Goal: Information Seeking & Learning: Check status

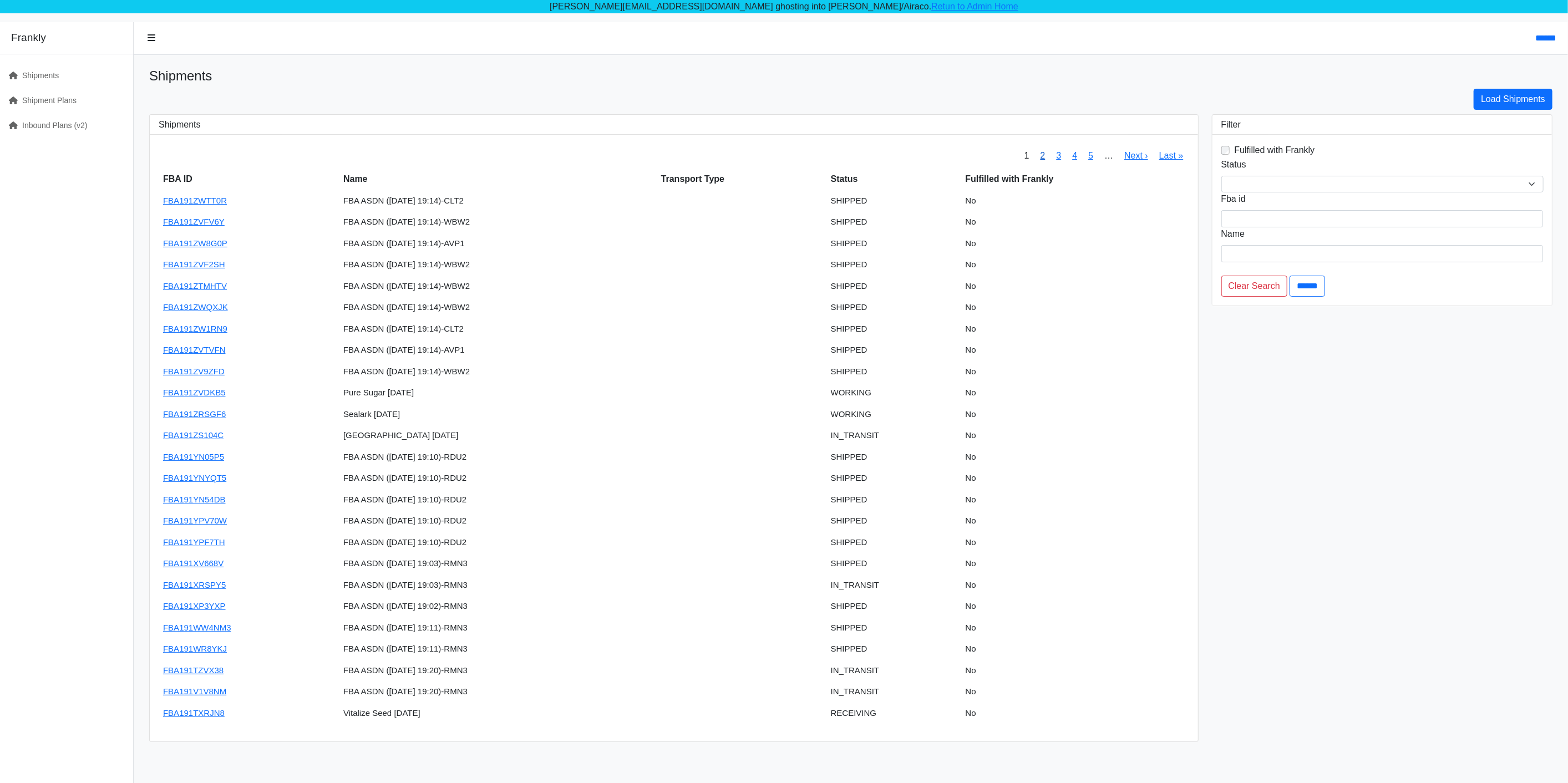
click at [1040, 158] on link "2" at bounding box center [1043, 155] width 5 height 9
click at [1130, 103] on div "Load Shipments" at bounding box center [850, 99] width 1416 height 21
click at [1043, 155] on link "3" at bounding box center [1043, 155] width 5 height 9
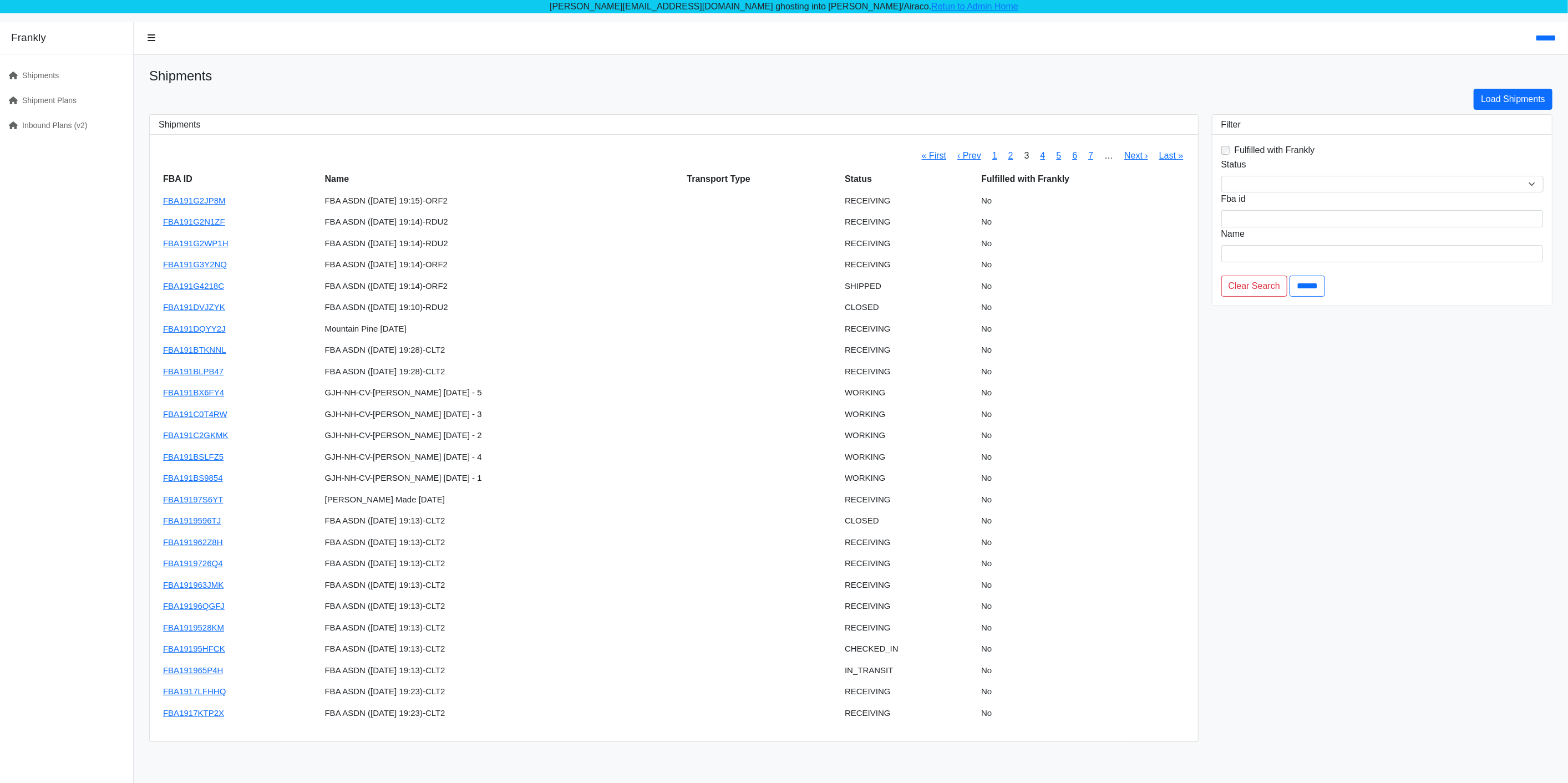
click at [1044, 107] on div "Load Shipments" at bounding box center [850, 99] width 1416 height 21
click at [1043, 153] on link "4" at bounding box center [1043, 155] width 5 height 9
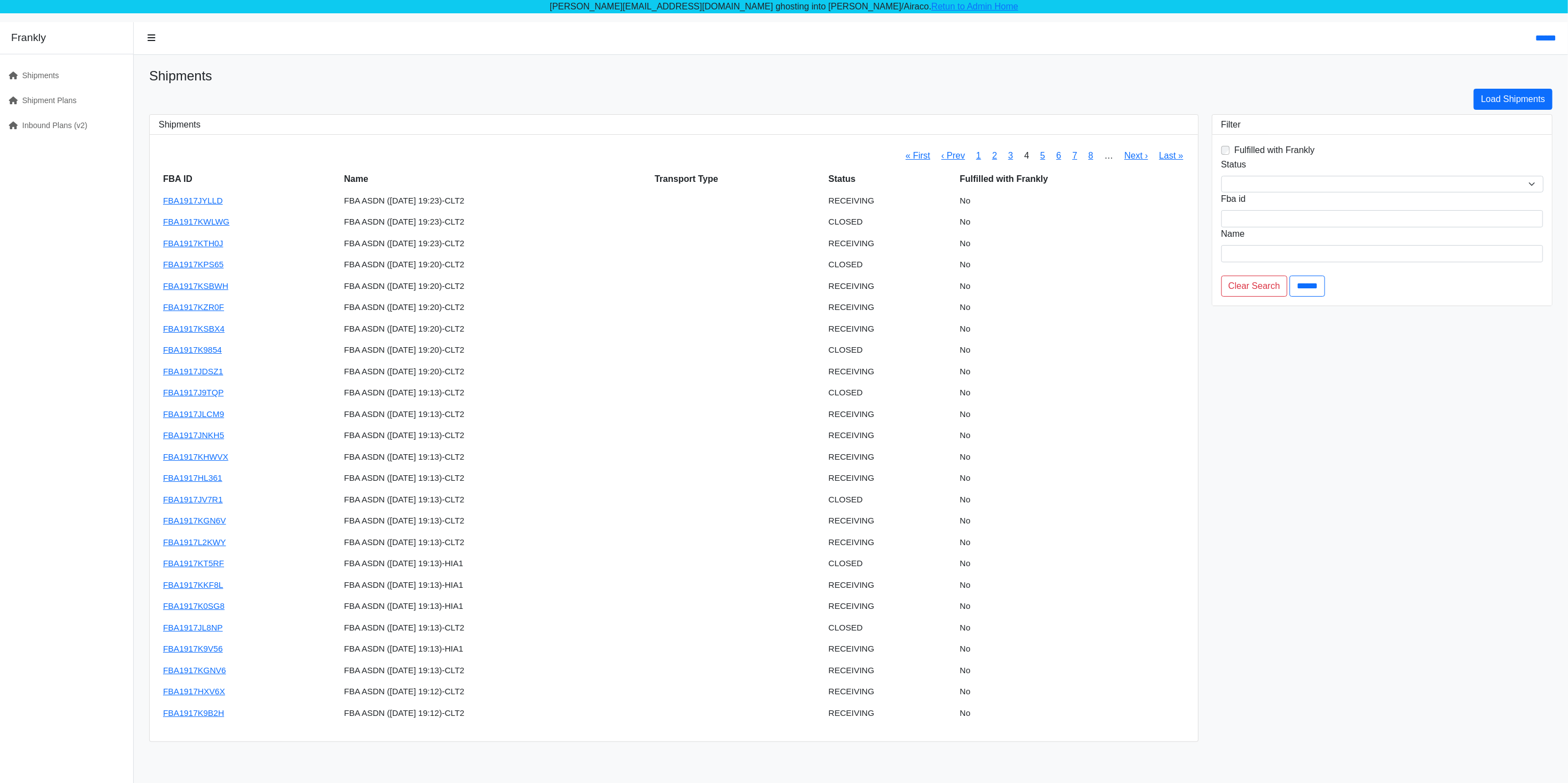
click at [1030, 83] on h1 "Shipments" at bounding box center [850, 76] width 1403 height 16
click at [27, 121] on link "Inbound Plans (v2)" at bounding box center [62, 125] width 124 height 25
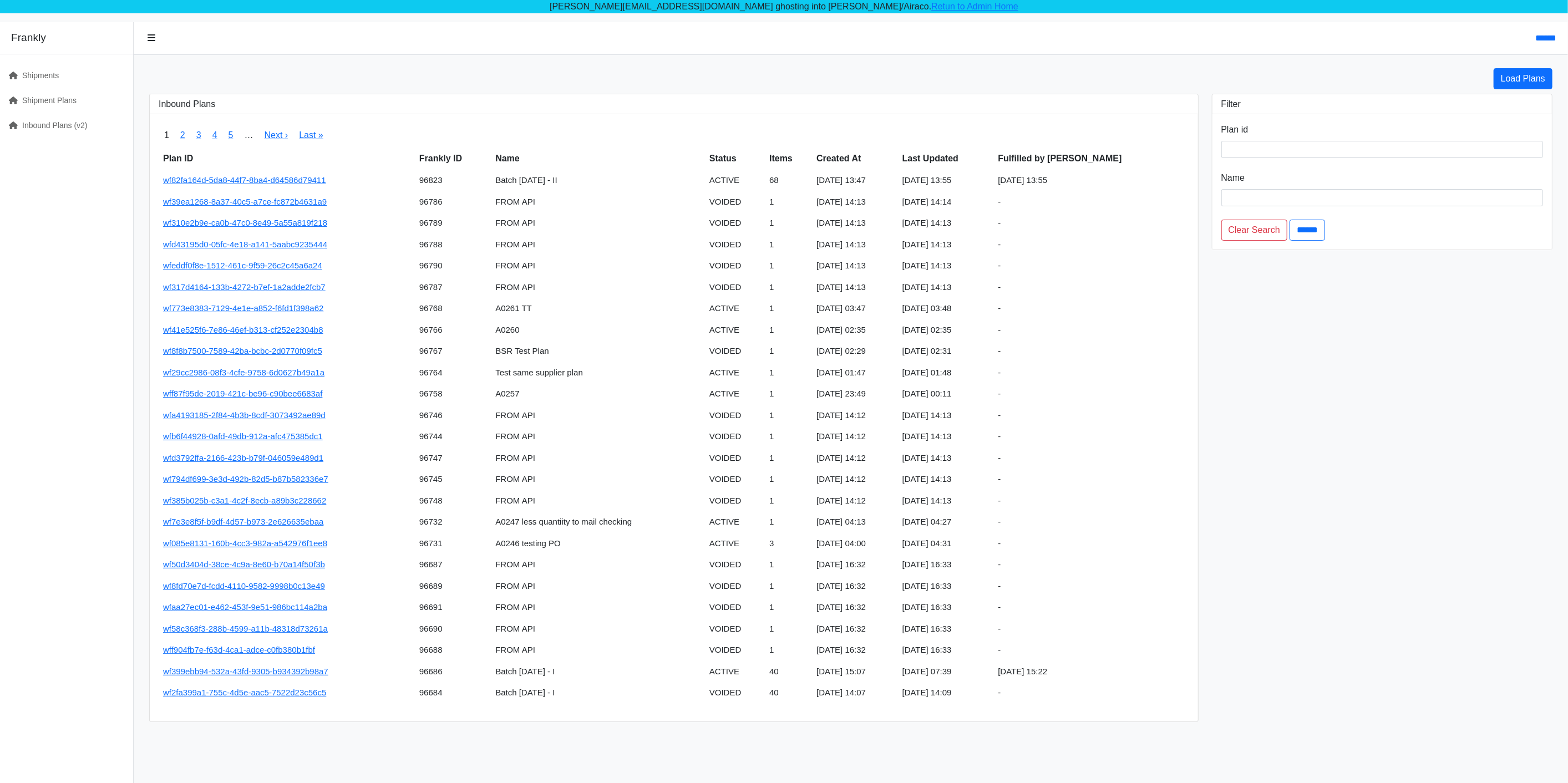
click at [798, 106] on h3 "Inbound Plans" at bounding box center [674, 103] width 1031 height 10
click at [278, 133] on link "Next ›" at bounding box center [276, 134] width 24 height 9
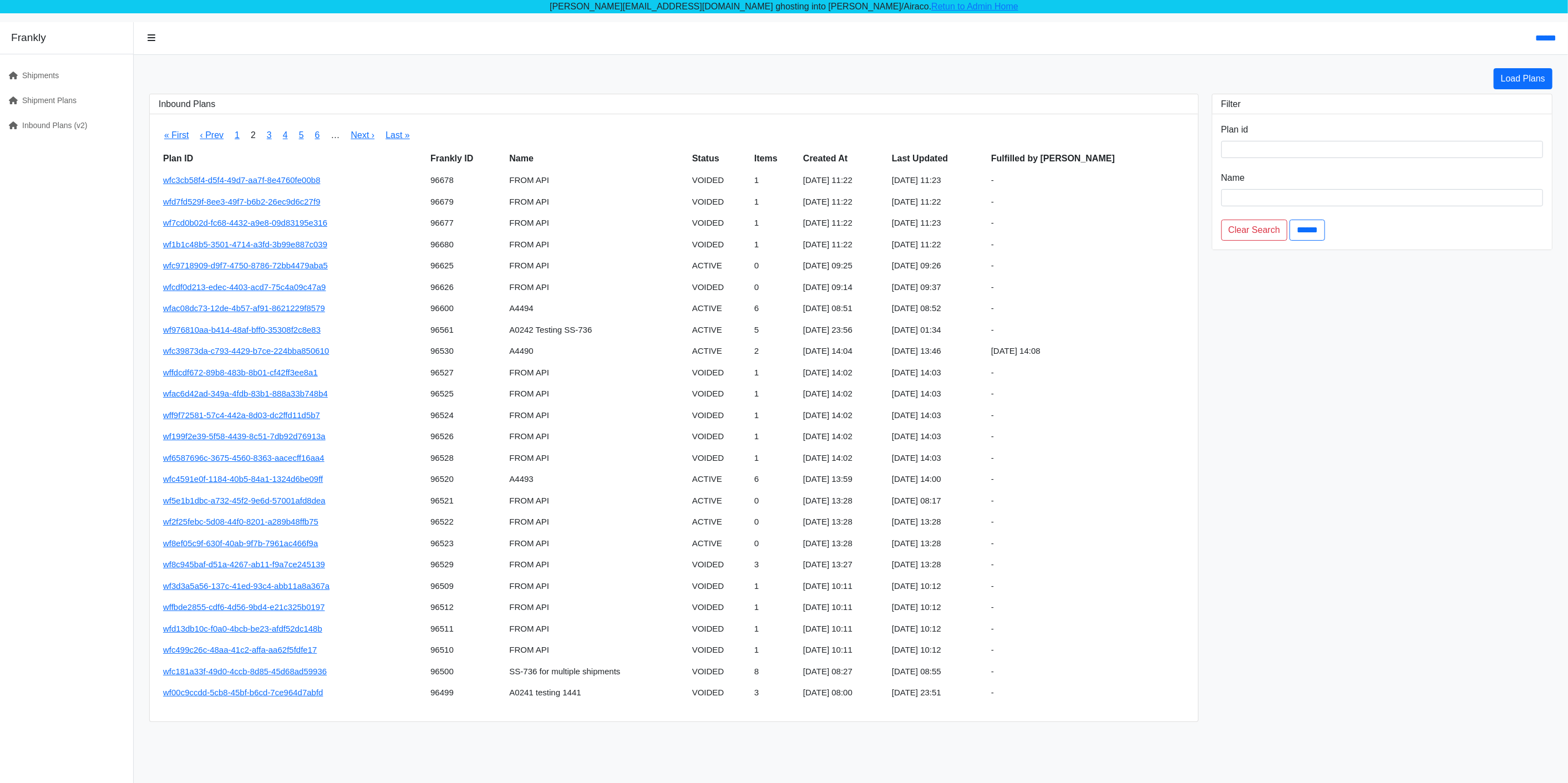
click at [933, 60] on div "****** Load Plans Inbound Plans « First ‹ Prev 1 2 3 4 5 6 … Next › Last » Plan…" at bounding box center [851, 413] width 1434 height 783
click at [270, 134] on link "3" at bounding box center [269, 134] width 5 height 9
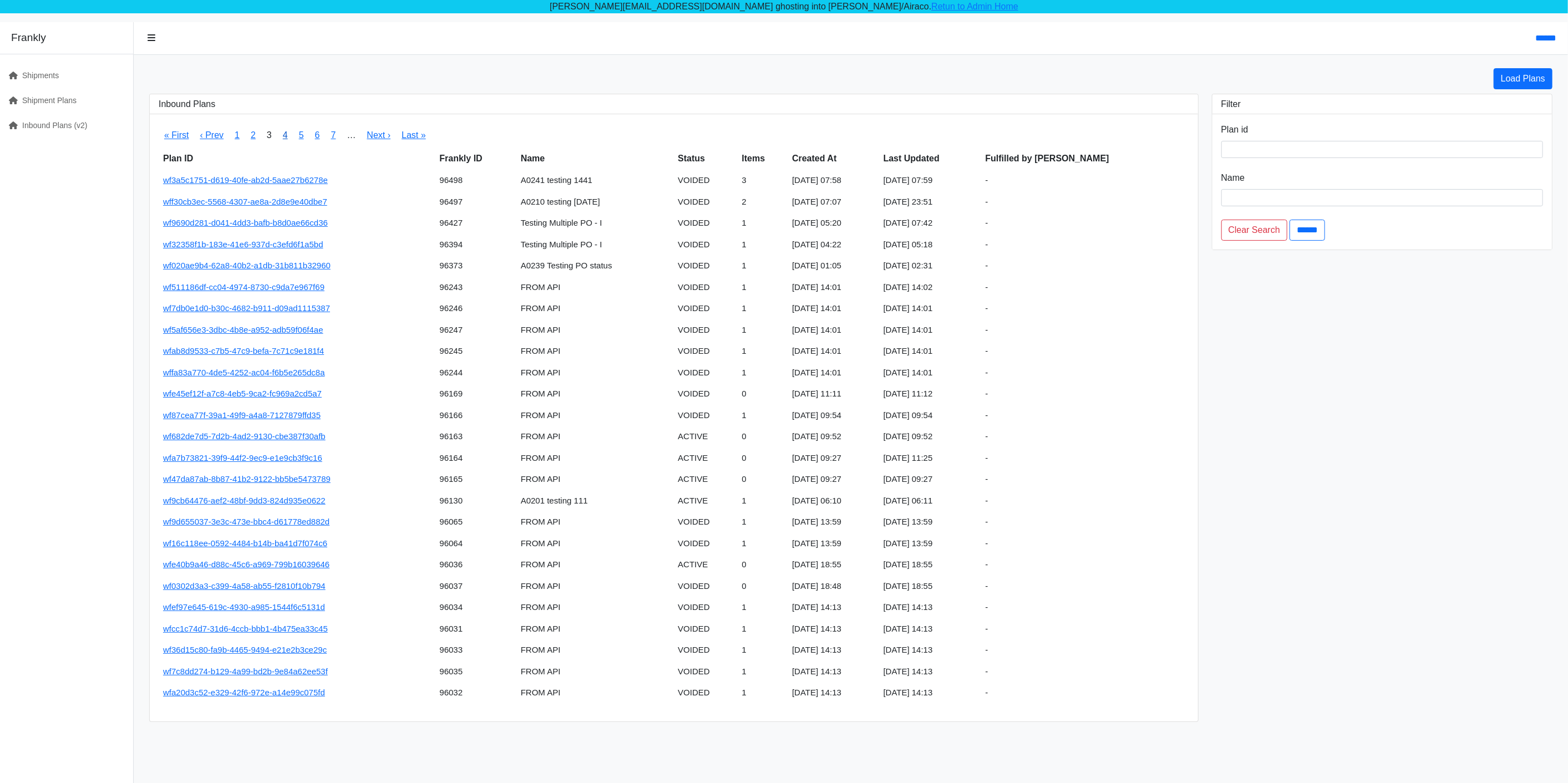
click at [285, 134] on link "4" at bounding box center [285, 134] width 5 height 9
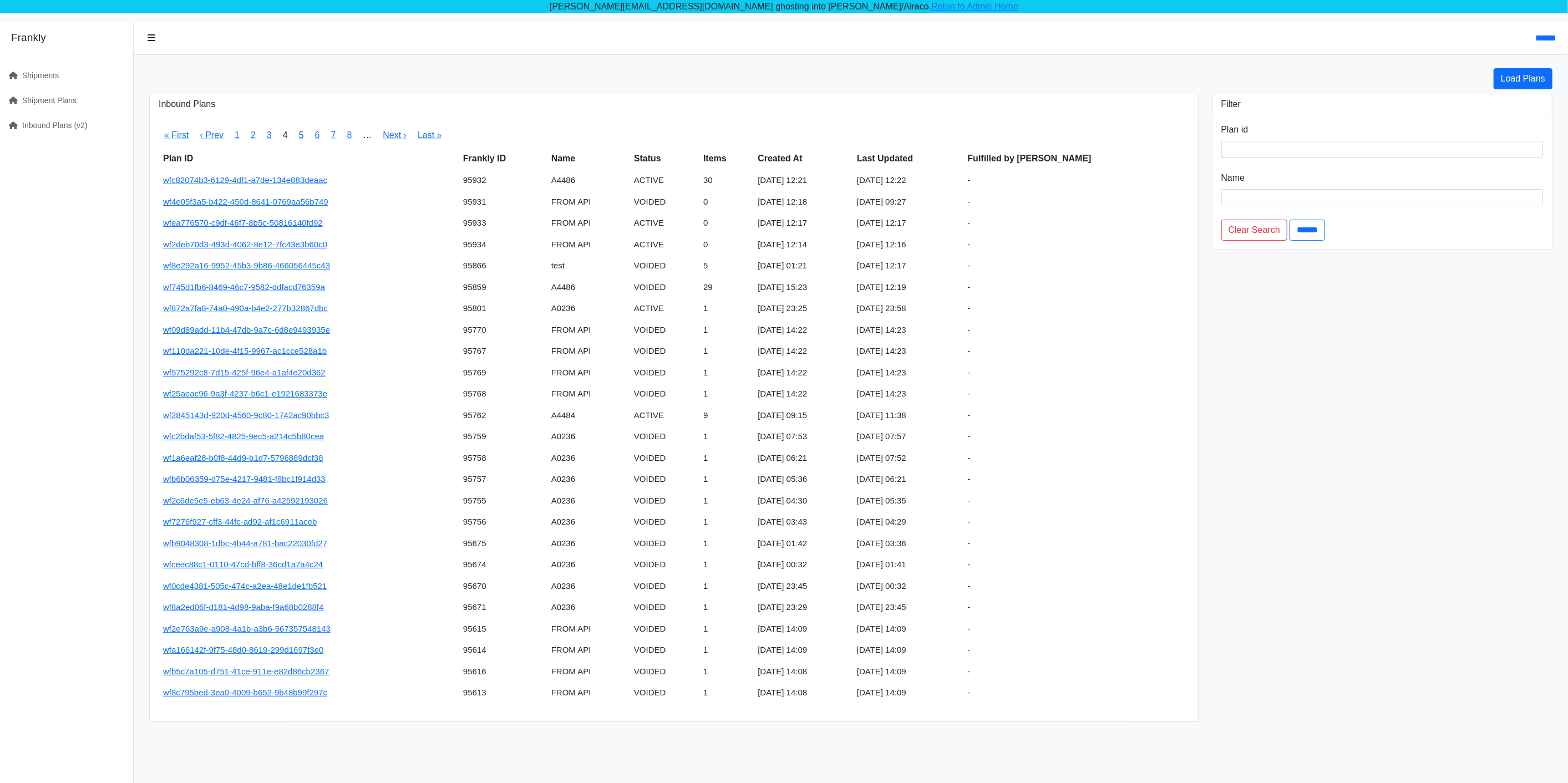
click at [301, 135] on link "5" at bounding box center [301, 134] width 5 height 9
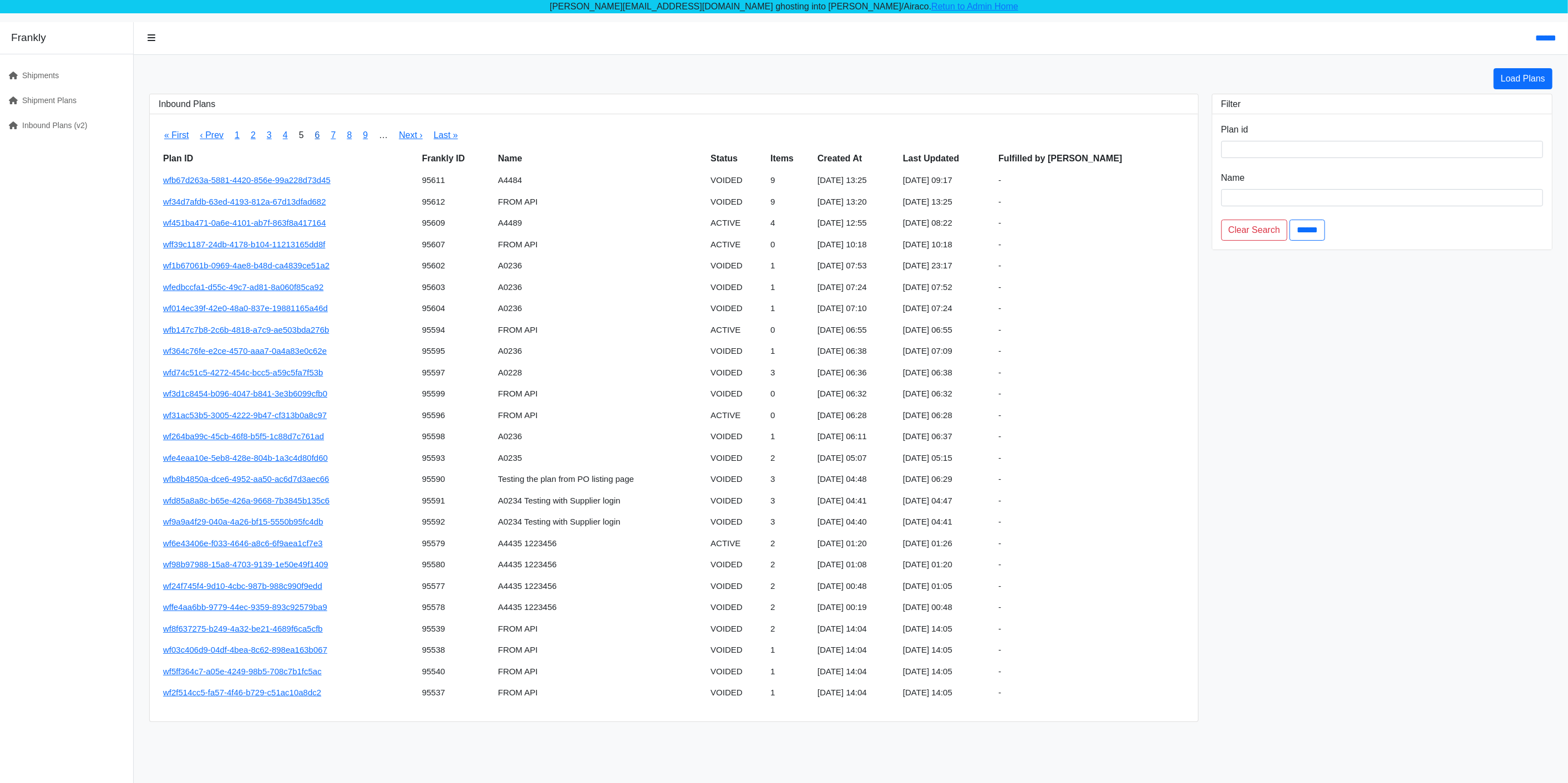
click at [315, 135] on link "6" at bounding box center [318, 134] width 5 height 9
click at [332, 133] on link "7" at bounding box center [334, 134] width 5 height 9
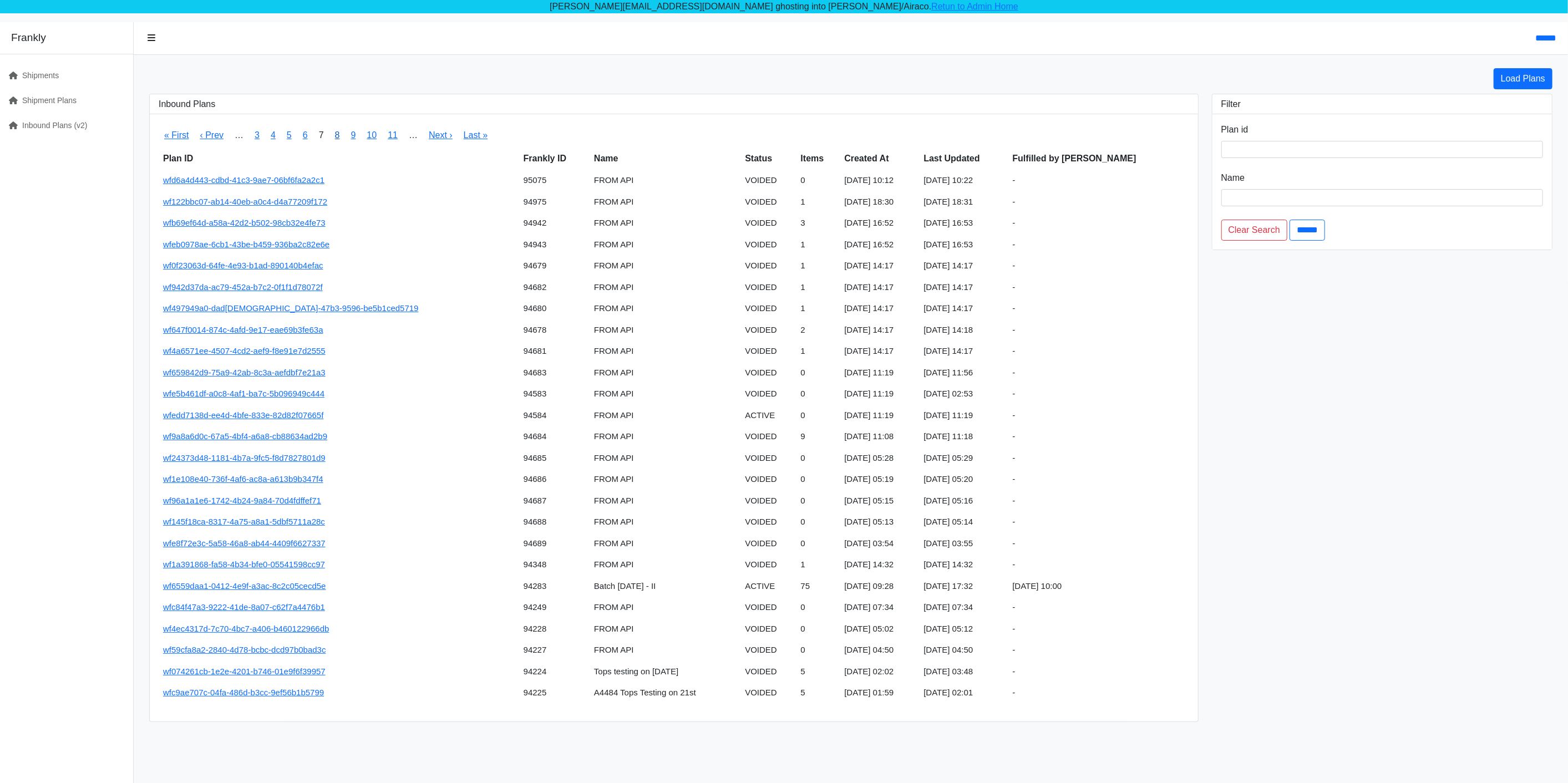
click at [335, 135] on link "8" at bounding box center [337, 134] width 5 height 9
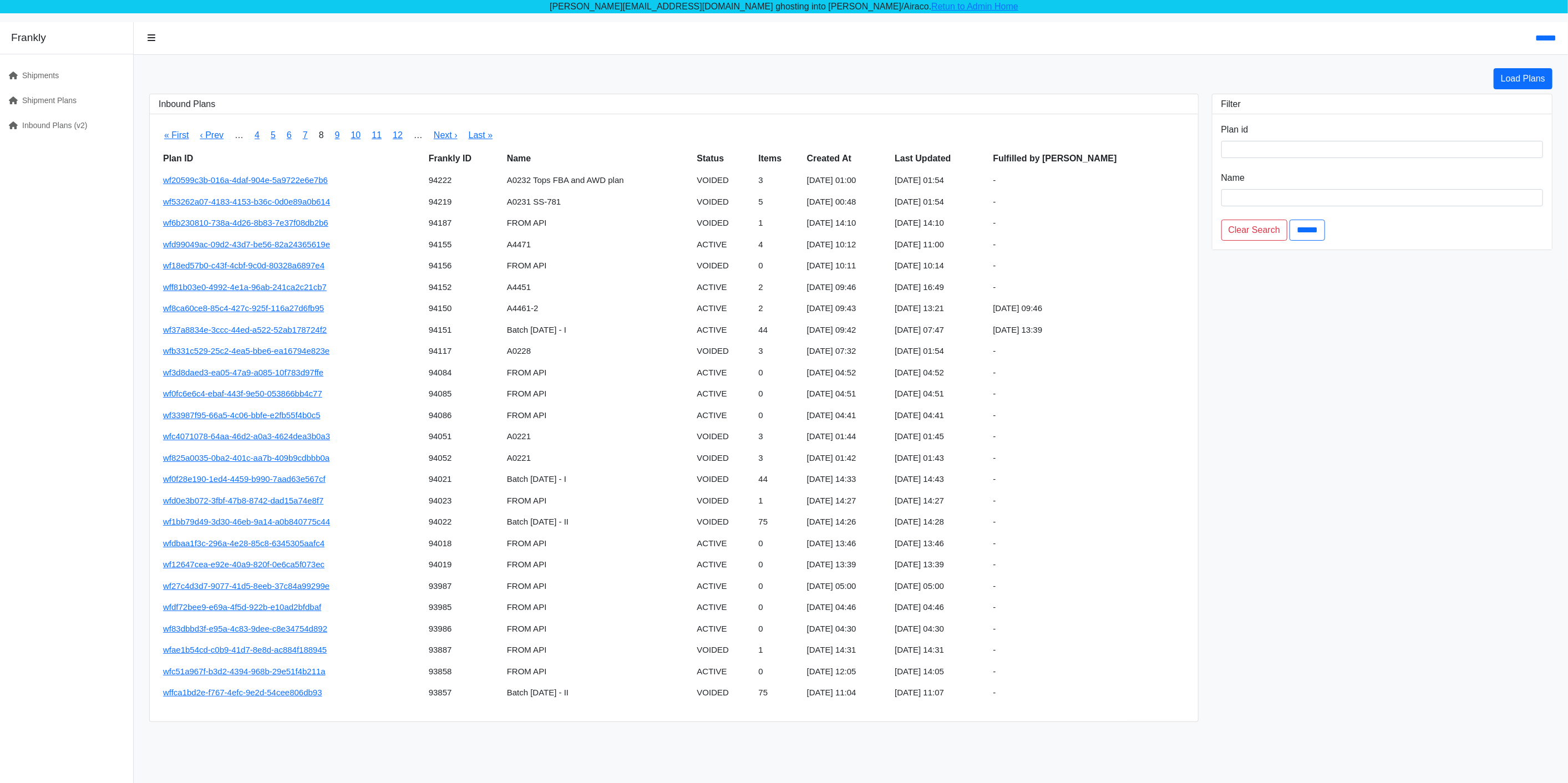
click at [531, 100] on h3 "Inbound Plans" at bounding box center [674, 103] width 1031 height 10
click at [337, 135] on link "9" at bounding box center [337, 134] width 5 height 9
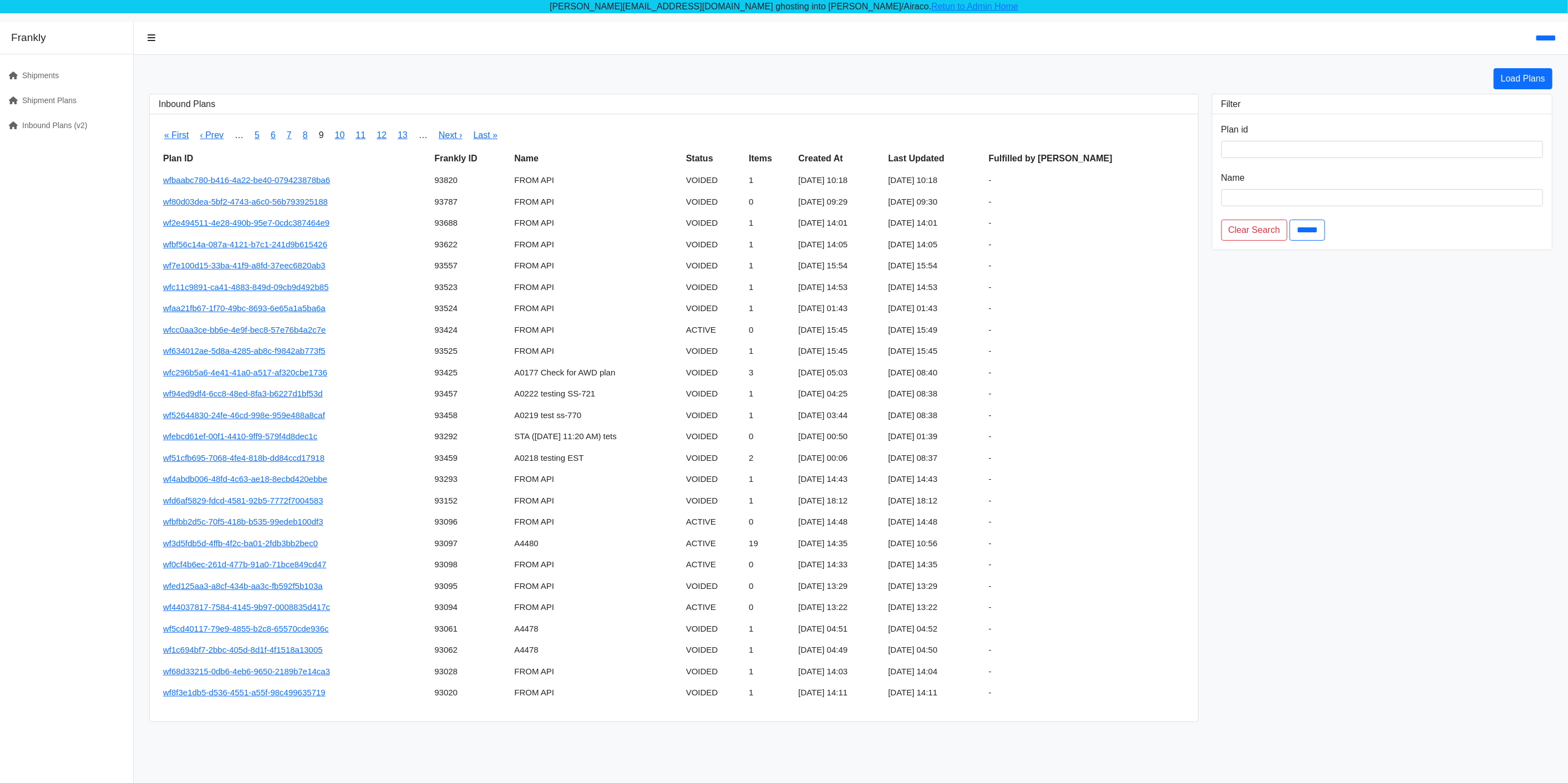
click at [419, 80] on div "Load Plans" at bounding box center [850, 78] width 1416 height 21
click at [340, 134] on link "10" at bounding box center [340, 134] width 10 height 9
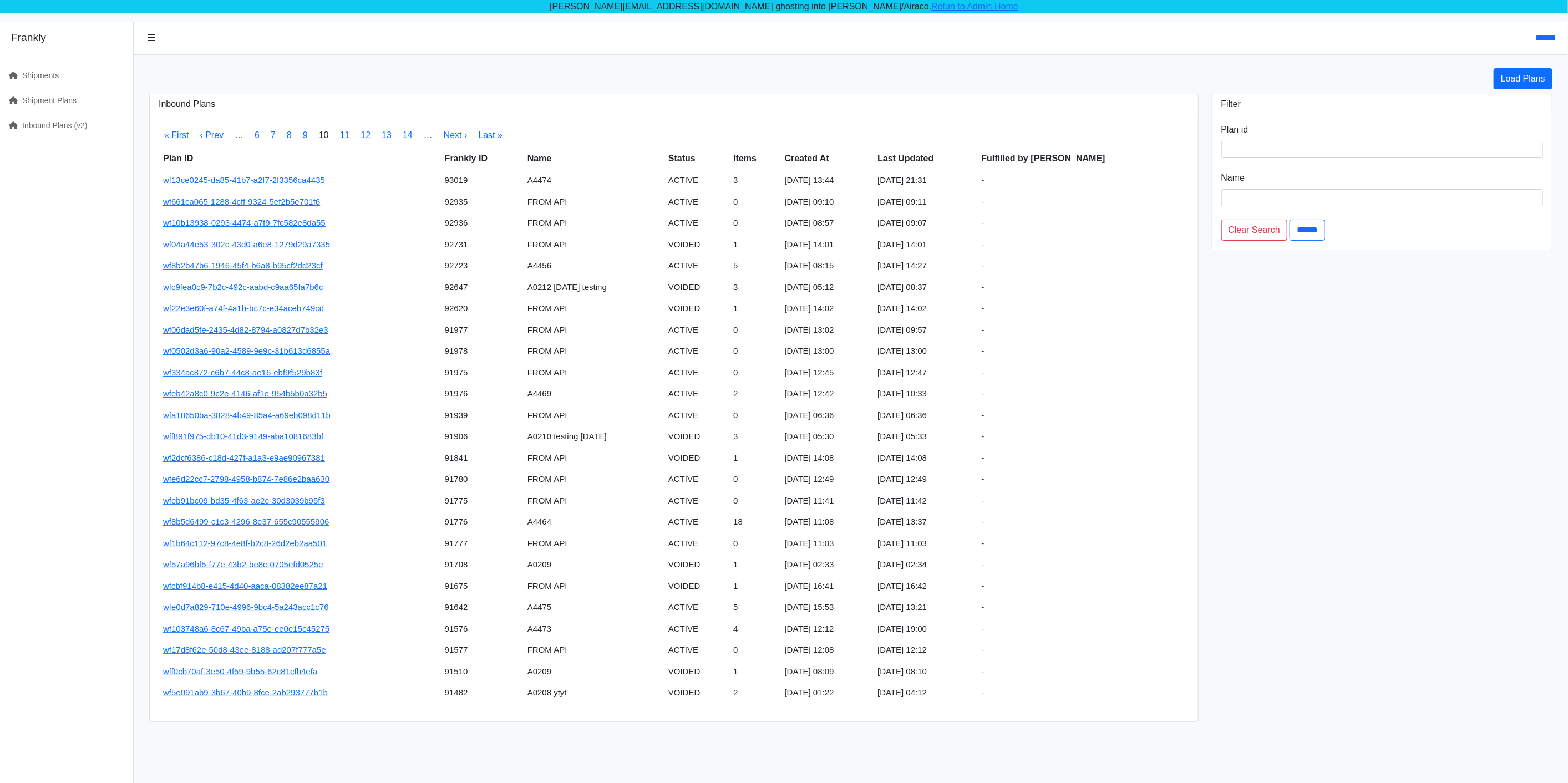
click at [343, 135] on link "11" at bounding box center [345, 134] width 10 height 9
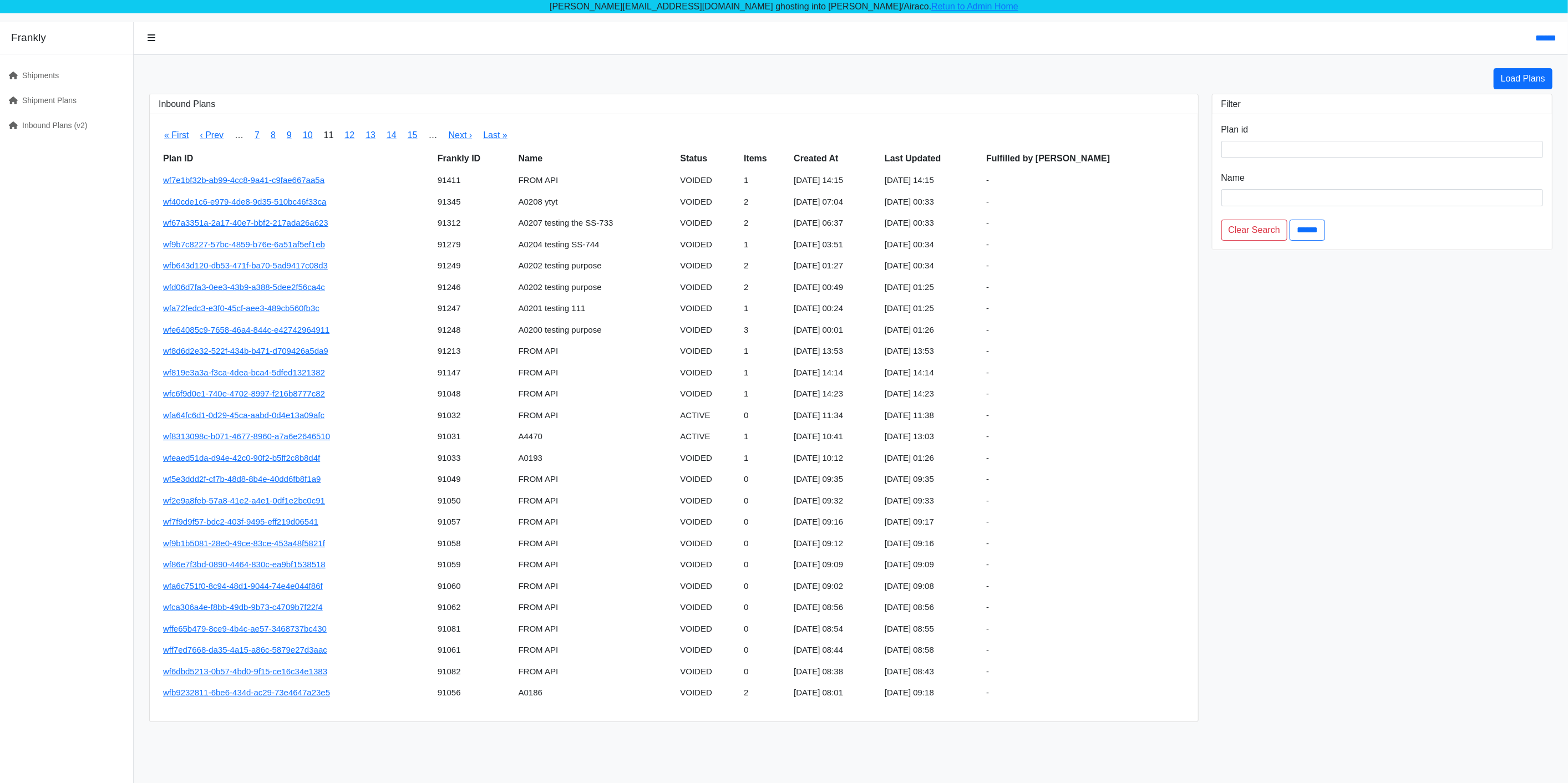
click at [384, 99] on h3 "Inbound Plans" at bounding box center [674, 103] width 1031 height 10
click at [348, 135] on link "12" at bounding box center [349, 134] width 10 height 9
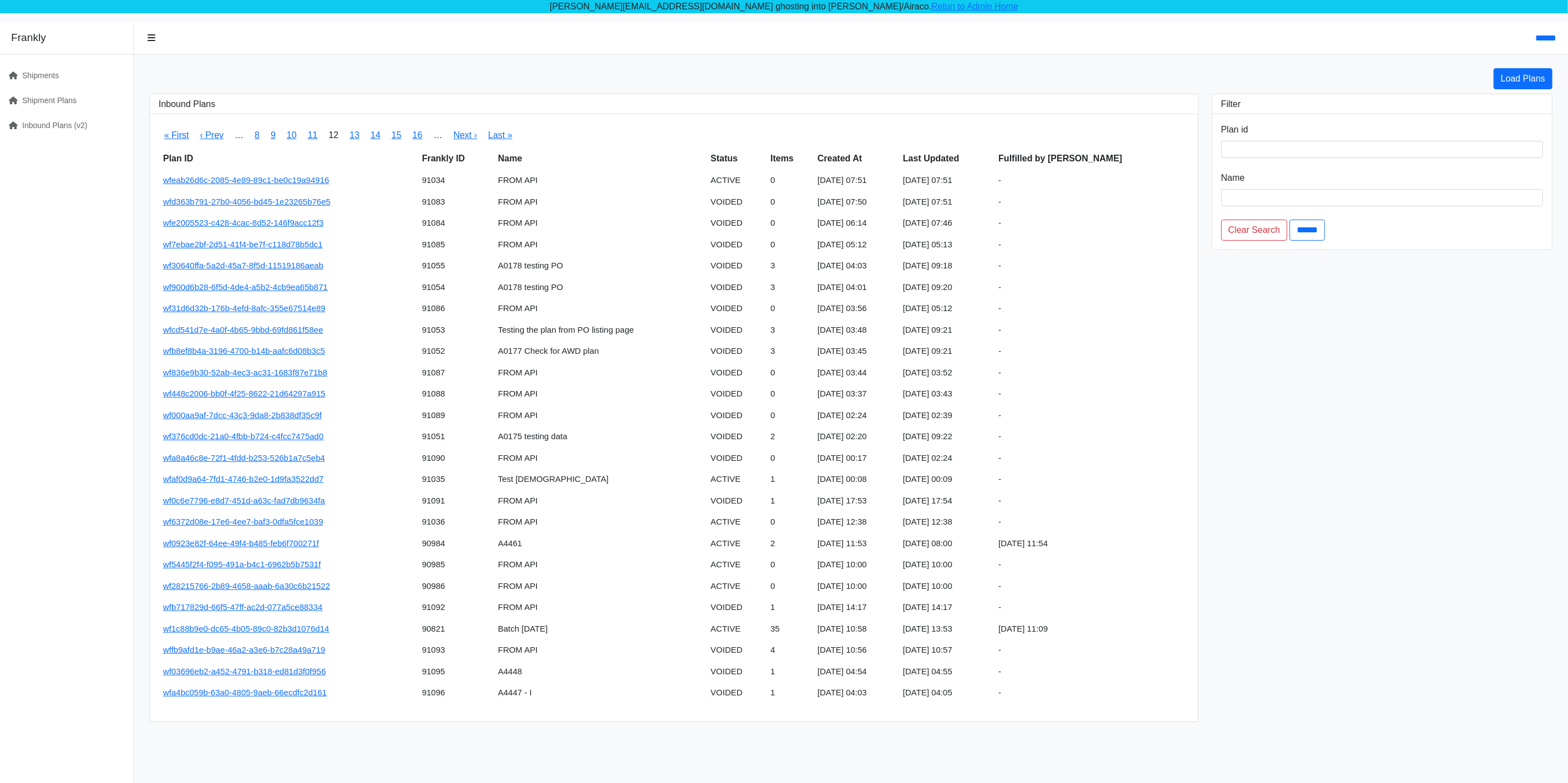
click at [455, 92] on div "Load Plans Inbound Plans « First ‹ Prev … 8 9 10 11 12 13 14 15 16 … Next › Las…" at bounding box center [851, 395] width 1421 height 653
click at [352, 135] on link "13" at bounding box center [354, 134] width 10 height 9
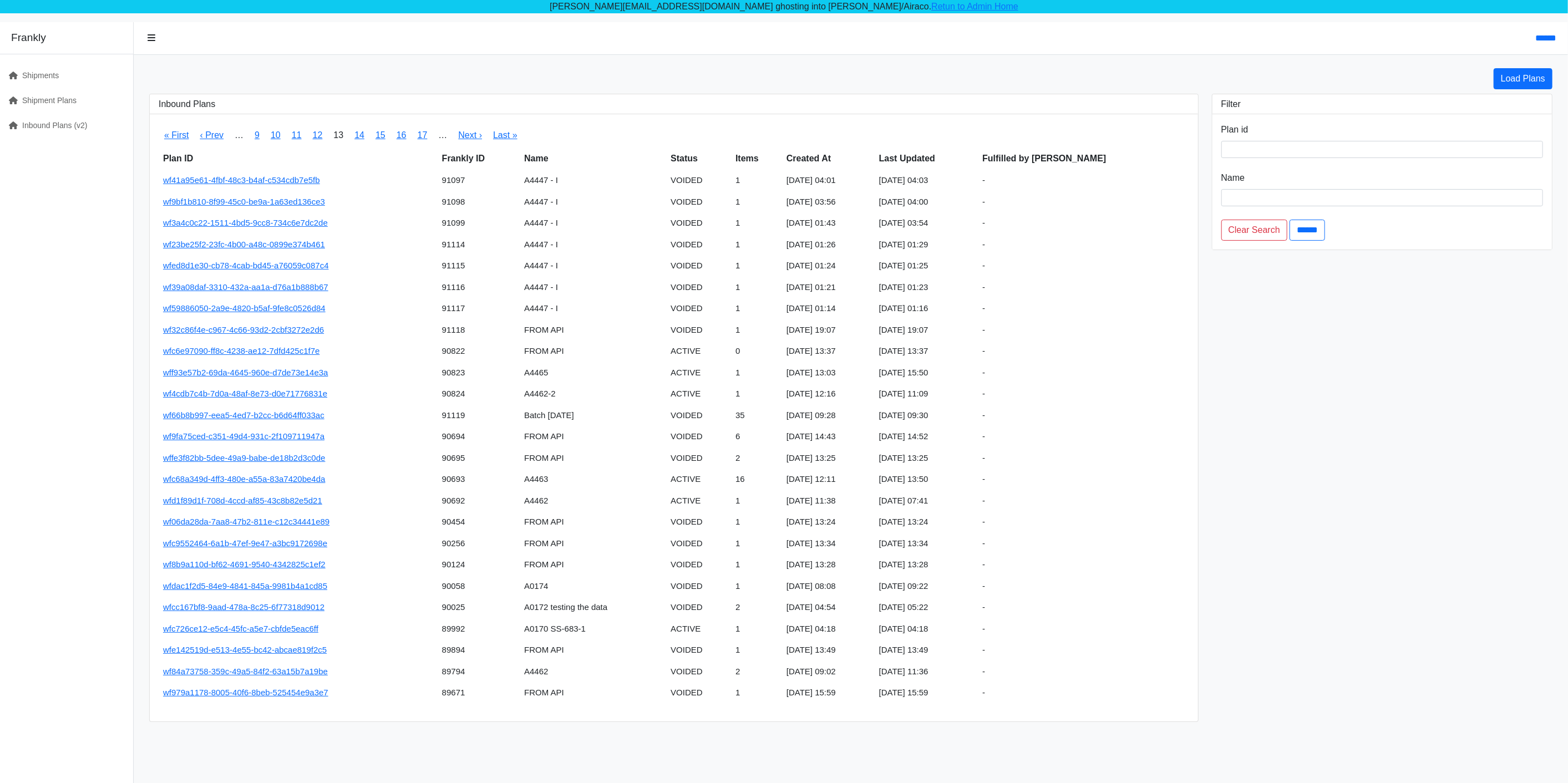
click at [513, 94] on div "Inbound Plans" at bounding box center [674, 104] width 1048 height 20
click at [358, 134] on link "14" at bounding box center [359, 134] width 10 height 9
click at [438, 91] on div "Load Plans Inbound Plans « First ‹ Prev … 10 11 12 13 14 15 16 17 18 … Next › L…" at bounding box center [851, 395] width 1421 height 653
click at [363, 133] on link "15" at bounding box center [364, 134] width 10 height 9
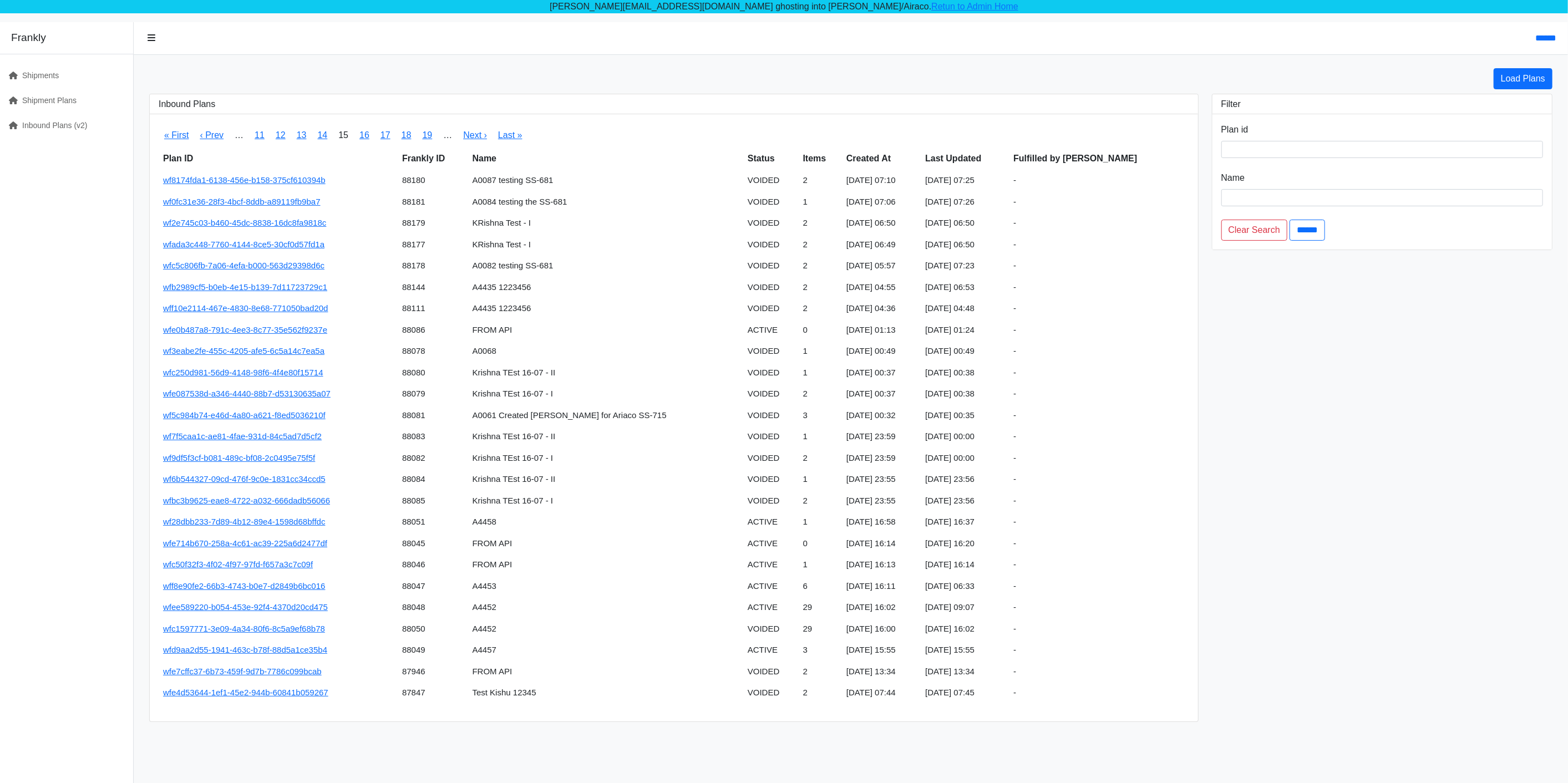
click at [460, 81] on div "Load Plans" at bounding box center [850, 78] width 1416 height 21
click at [365, 135] on link "16" at bounding box center [364, 134] width 10 height 9
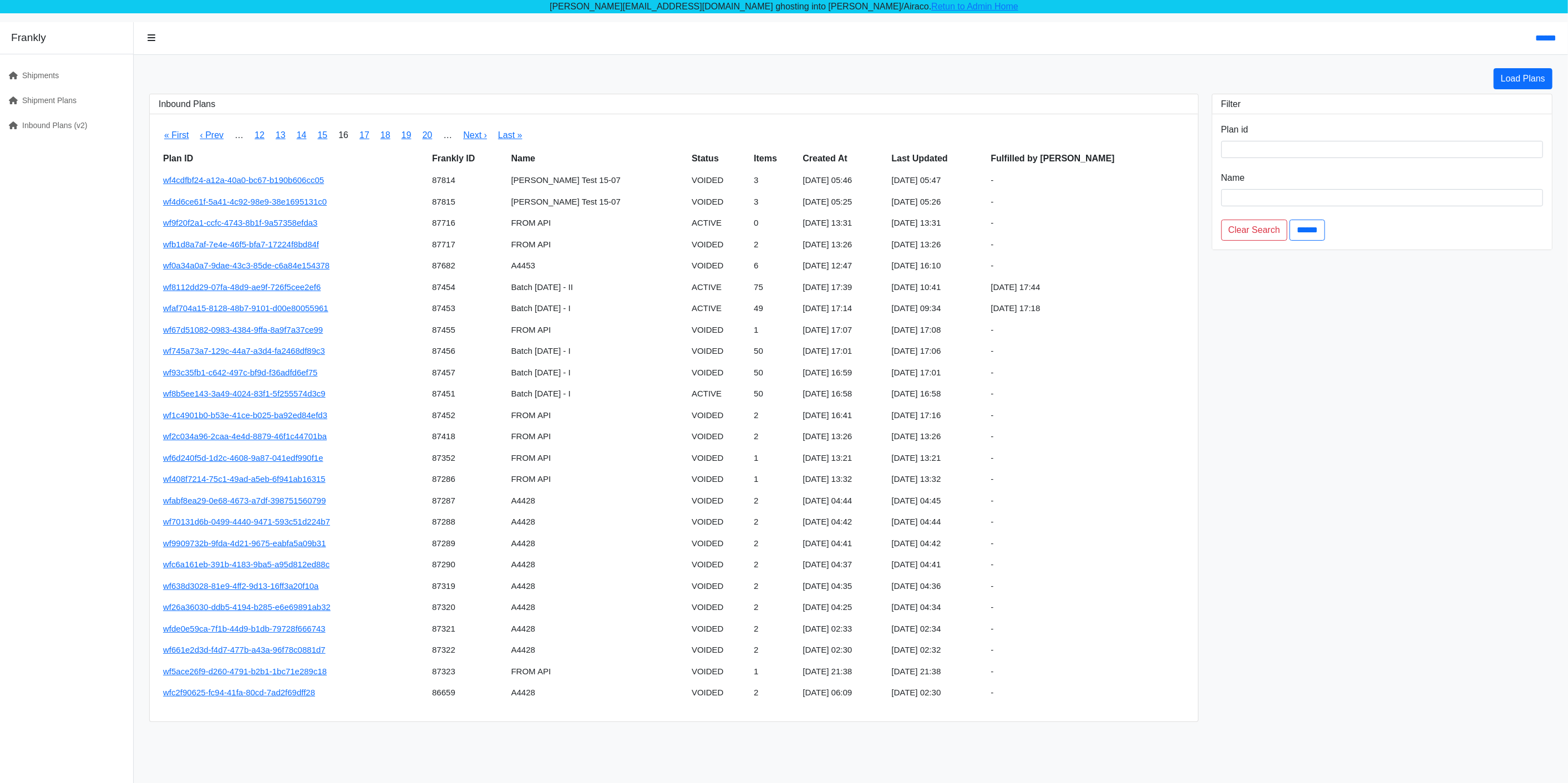
click at [419, 91] on div "Load Plans Inbound Plans « First ‹ Prev … 12 13 14 15 16 17 18 19 20 … Next › L…" at bounding box center [851, 395] width 1421 height 653
click at [363, 137] on link "17" at bounding box center [364, 134] width 10 height 9
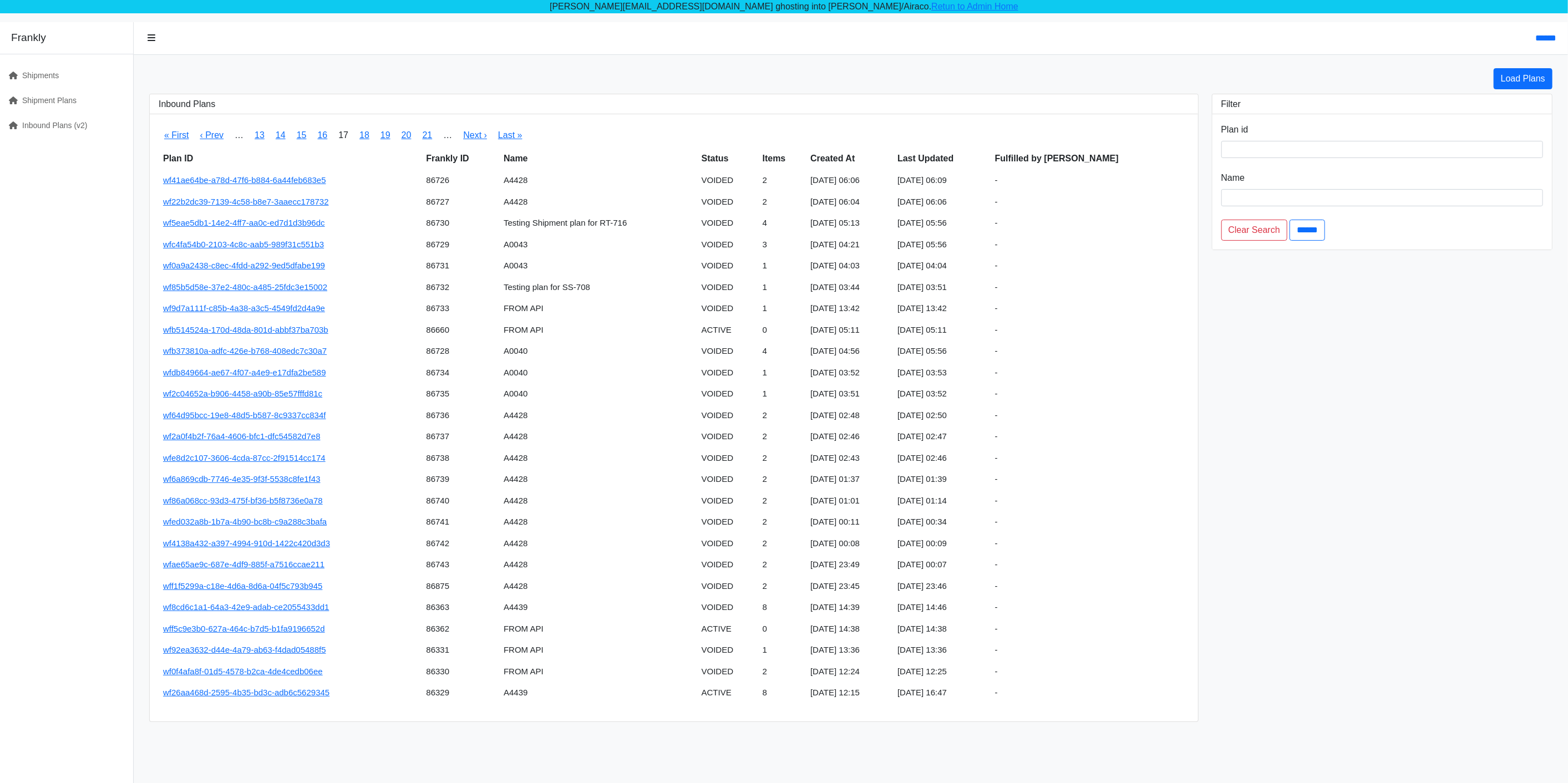
click at [411, 91] on div "Load Plans Inbound Plans « First ‹ Prev … 13 14 15 16 17 18 19 20 21 … Next › L…" at bounding box center [851, 395] width 1421 height 653
click at [261, 134] on link "13" at bounding box center [259, 134] width 10 height 9
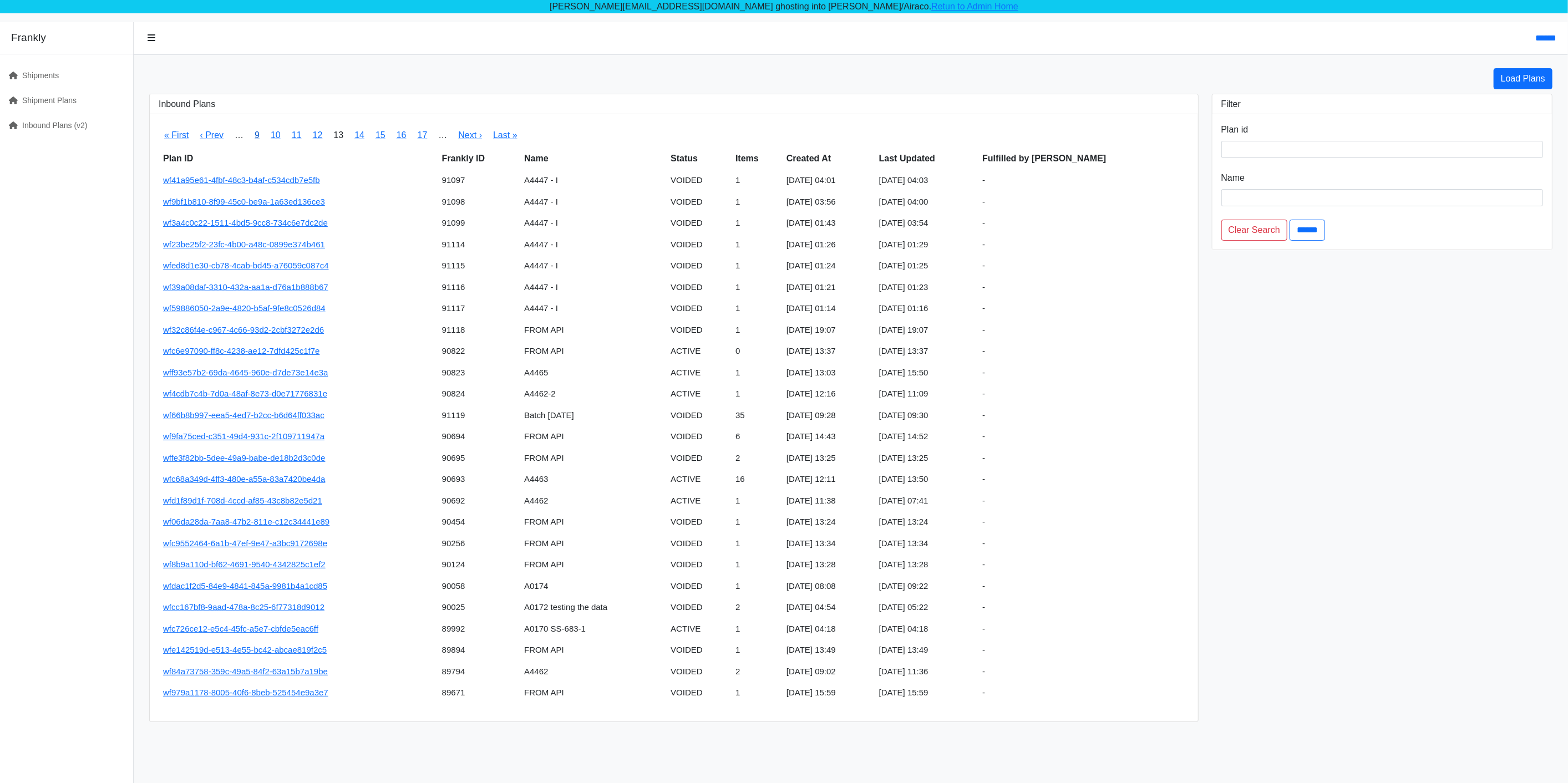
click at [256, 134] on link "9" at bounding box center [257, 134] width 5 height 9
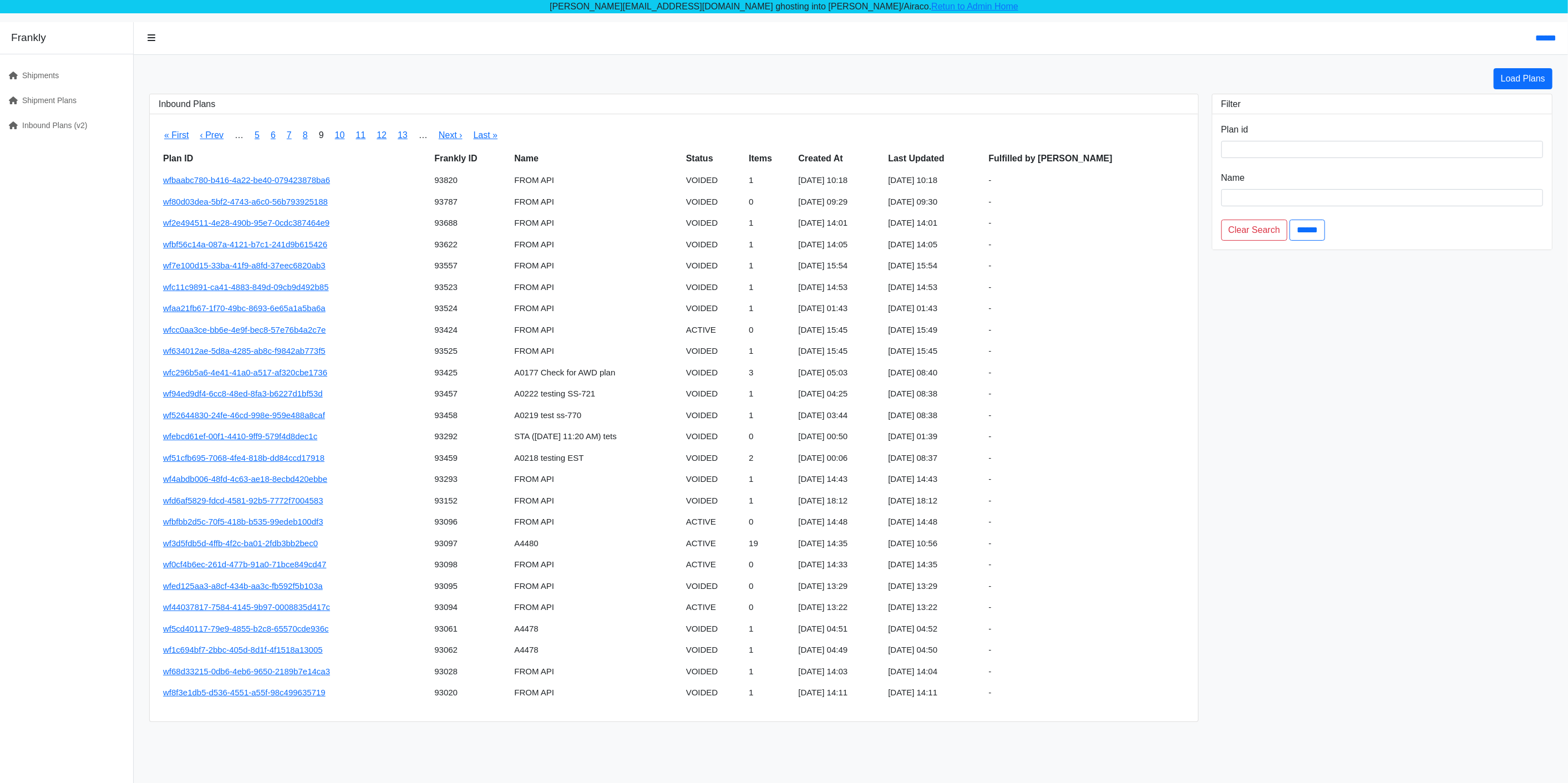
click at [256, 134] on link "5" at bounding box center [257, 134] width 5 height 9
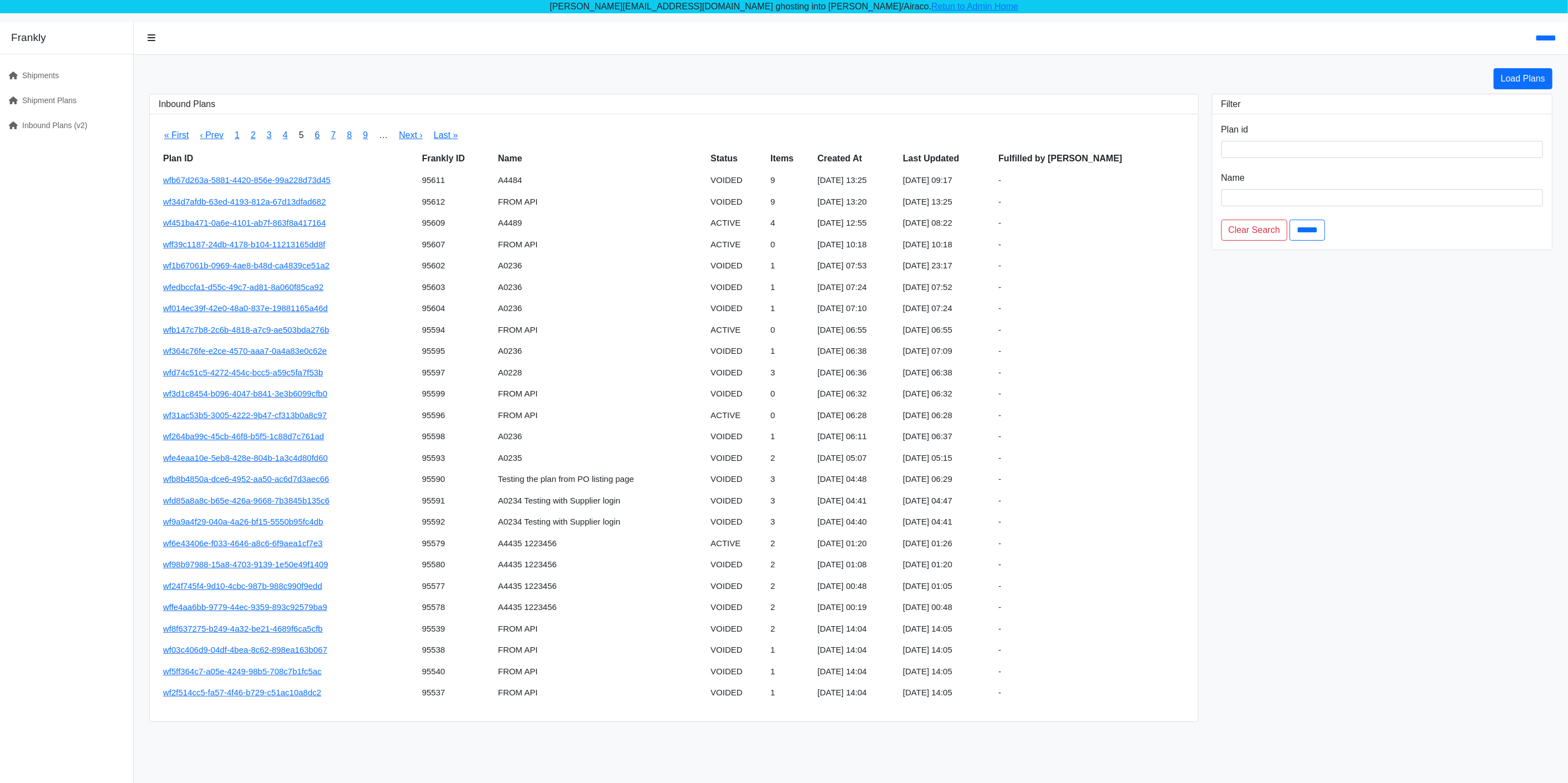
click at [317, 134] on link "6" at bounding box center [318, 134] width 5 height 9
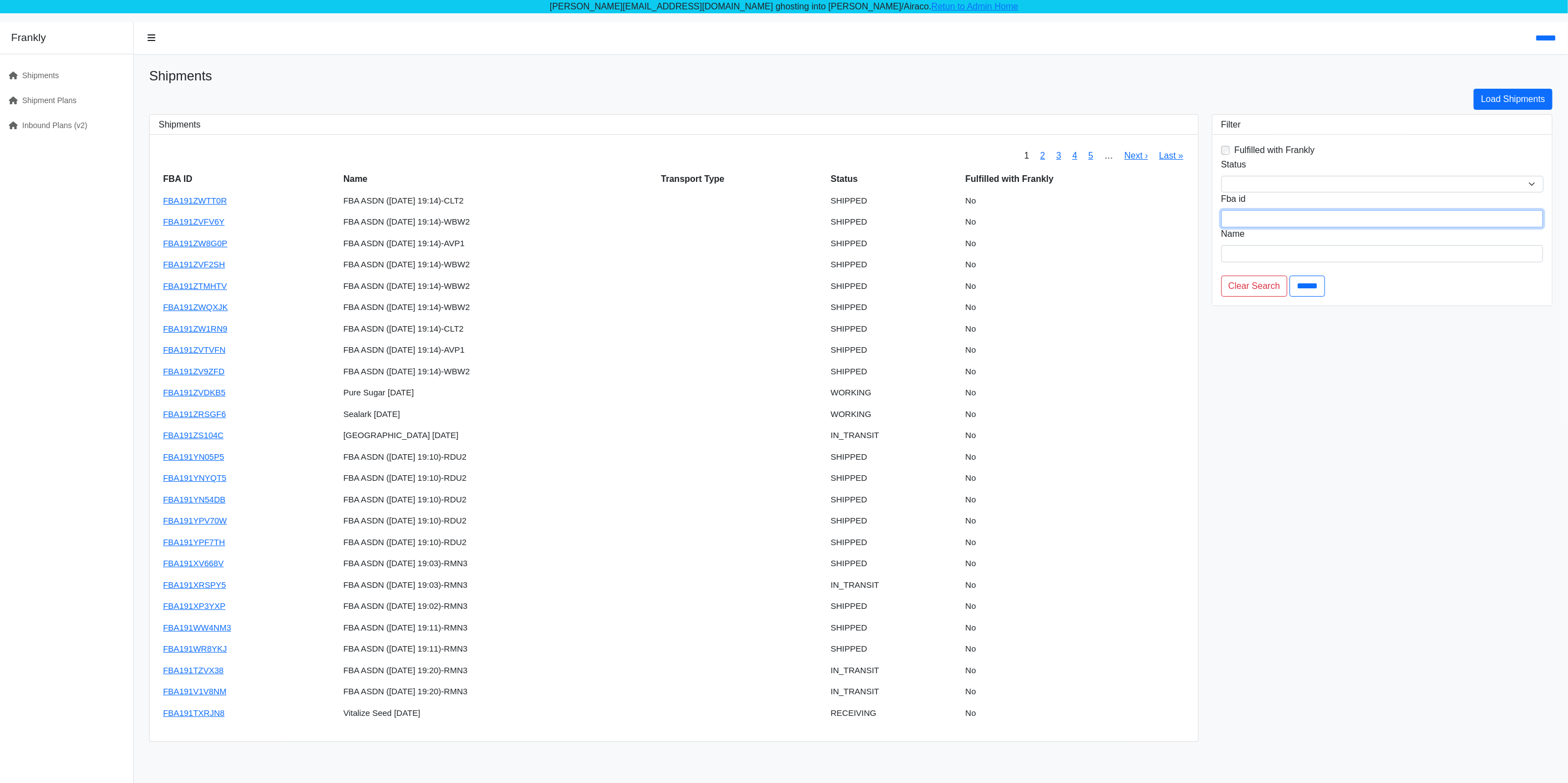
click at [1286, 214] on input "search" at bounding box center [1382, 218] width 322 height 17
drag, startPoint x: 60, startPoint y: 121, endPoint x: 85, endPoint y: 120, distance: 25.0
click at [60, 121] on link "Inbound Plans (v2)" at bounding box center [62, 125] width 124 height 25
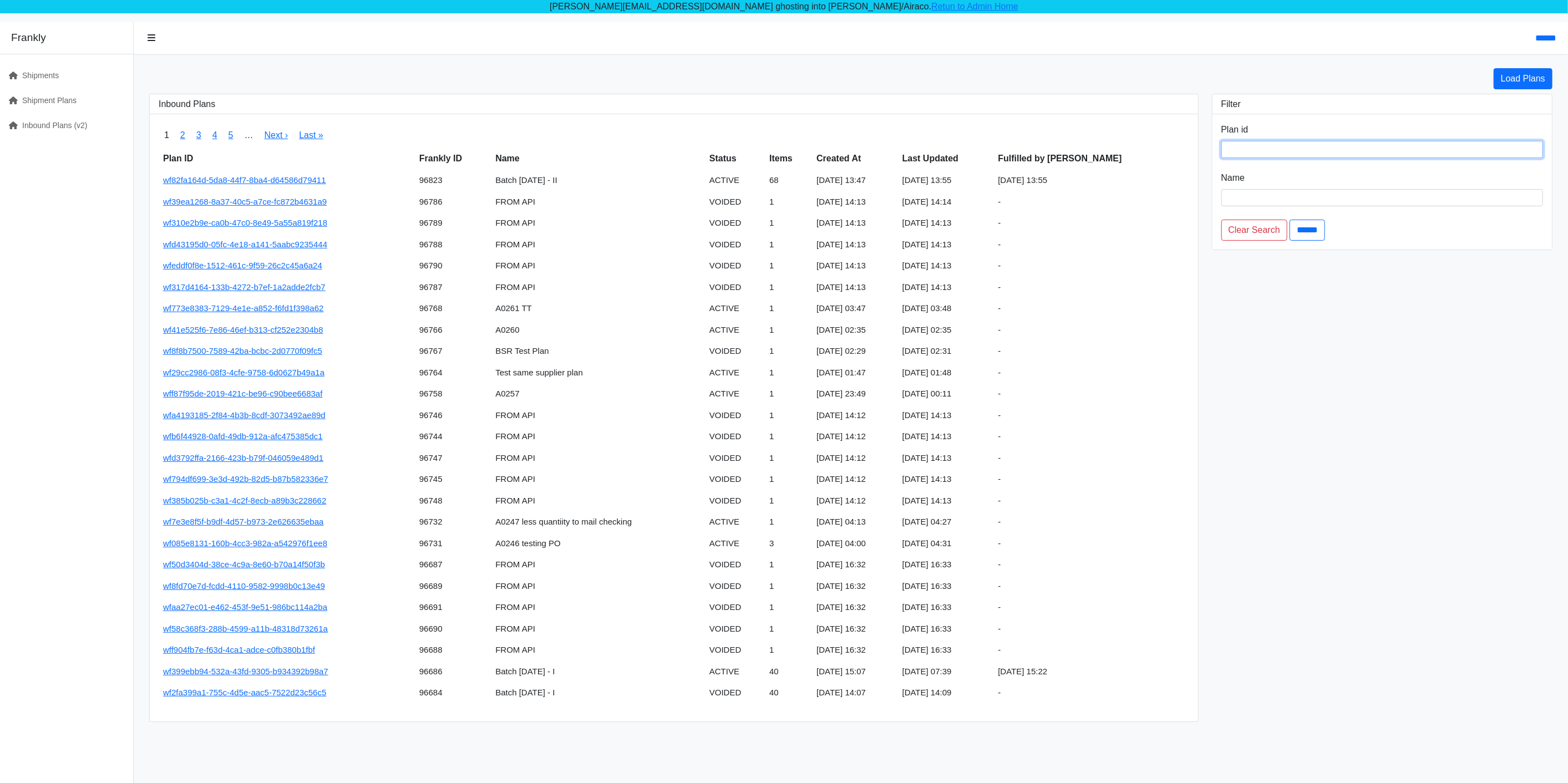
click at [1267, 147] on input "search" at bounding box center [1382, 149] width 322 height 17
paste input "**********"
type input "**********"
click at [1290, 220] on input "******" at bounding box center [1307, 230] width 35 height 21
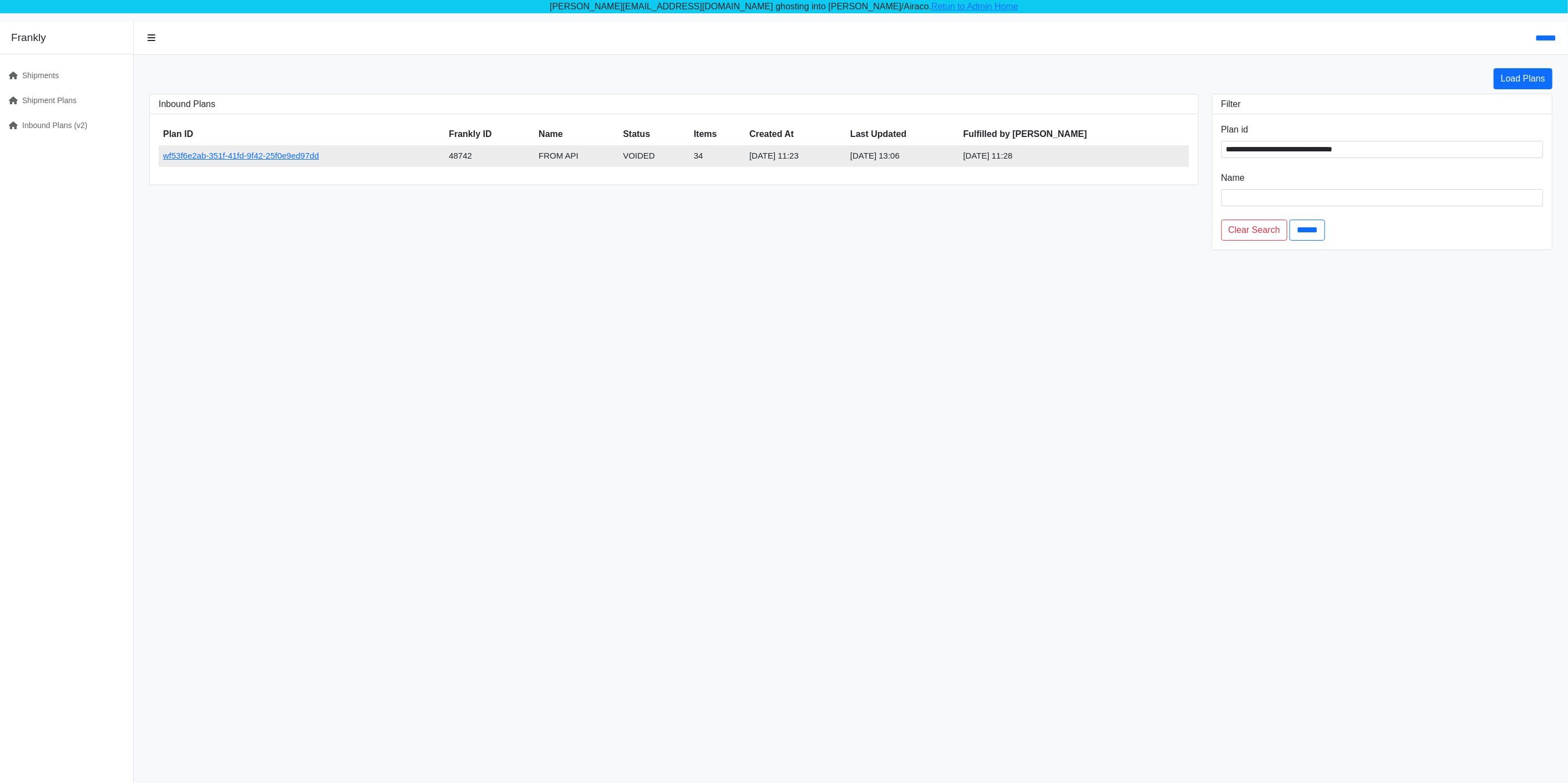
click at [472, 153] on td "48742" at bounding box center [489, 156] width 90 height 22
copy td "48742"
